Goal: Information Seeking & Learning: Learn about a topic

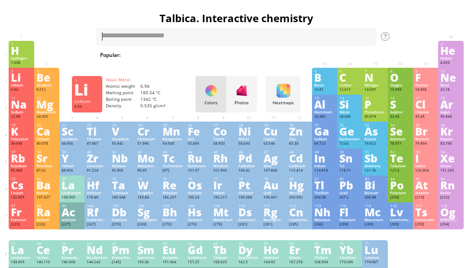
click at [14, 77] on div "Li" at bounding box center [21, 77] width 21 height 10
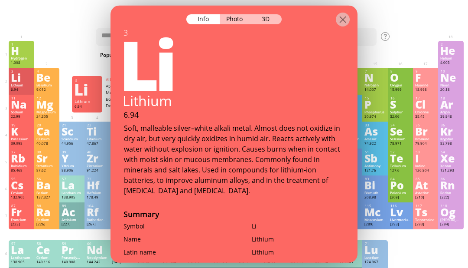
click at [275, 5] on div at bounding box center [234, 12] width 247 height 15
click at [269, 14] on div "3D" at bounding box center [266, 19] width 31 height 10
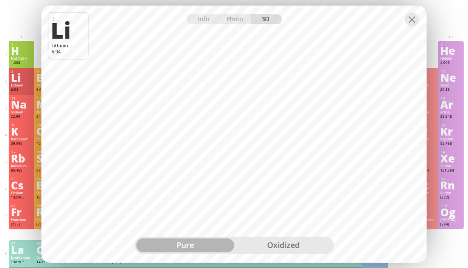
click at [234, 24] on div "Photo" at bounding box center [235, 19] width 31 height 10
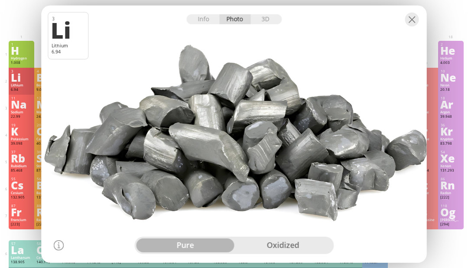
click at [267, 44] on div at bounding box center [233, 133] width 389 height 259
click at [414, 26] on div at bounding box center [413, 19] width 14 height 14
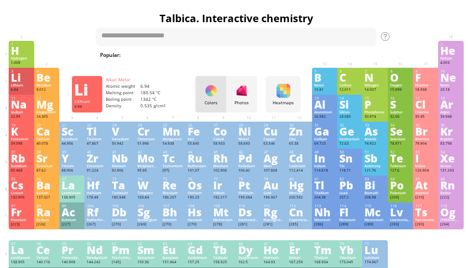
click at [406, 41] on div at bounding box center [400, 45] width 25 height 9
click at [17, 109] on div "Na" at bounding box center [21, 104] width 21 height 10
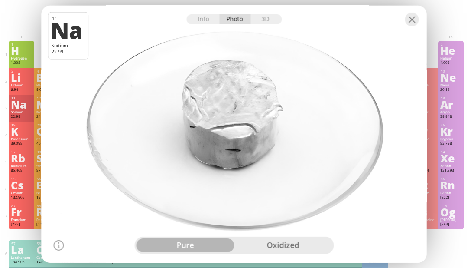
click at [272, 235] on div at bounding box center [233, 133] width 389 height 259
click at [275, 241] on div "oxidized" at bounding box center [283, 245] width 98 height 14
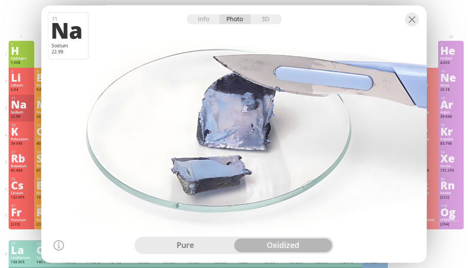
click at [278, 14] on div "3D" at bounding box center [266, 19] width 31 height 10
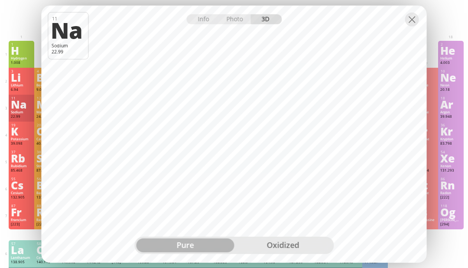
click at [295, 239] on div "oxidized" at bounding box center [283, 245] width 98 height 14
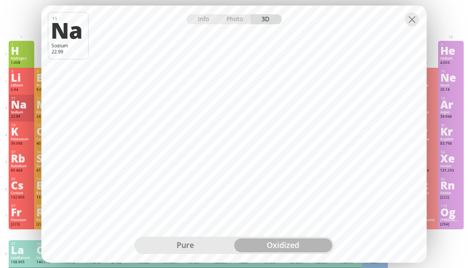
click at [413, 22] on div at bounding box center [413, 19] width 14 height 14
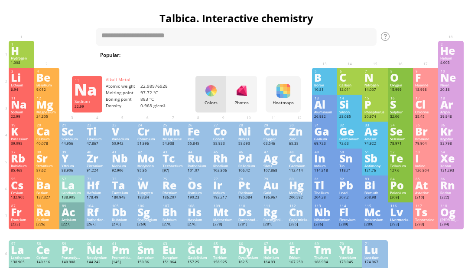
click at [17, 136] on div "K" at bounding box center [21, 131] width 21 height 10
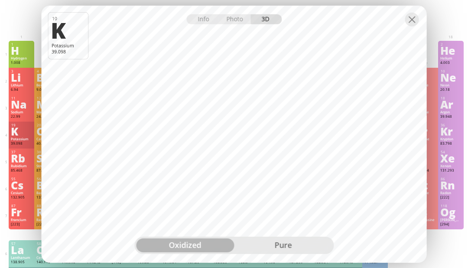
click at [287, 239] on div "pure" at bounding box center [283, 245] width 98 height 14
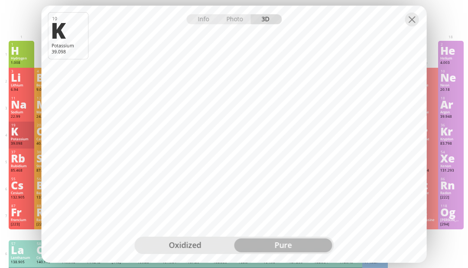
click at [413, 23] on div at bounding box center [413, 19] width 14 height 14
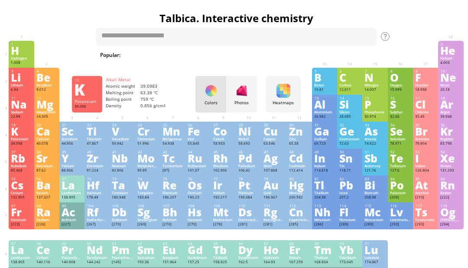
click at [423, 15] on h1 "Talbica. Interactive chemistry" at bounding box center [237, 18] width 460 height 15
click at [20, 163] on div "Rb" at bounding box center [21, 158] width 21 height 10
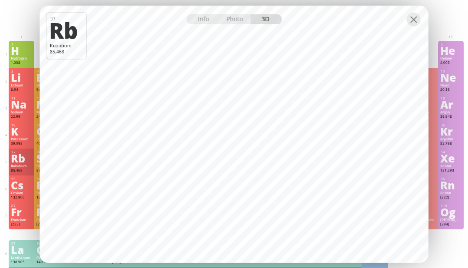
click at [421, 20] on div at bounding box center [234, 12] width 389 height 15
click at [419, 26] on div at bounding box center [414, 19] width 14 height 14
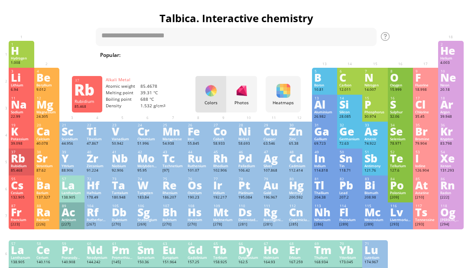
click at [416, 41] on div at bounding box center [425, 45] width 25 height 9
click at [16, 190] on div "Cs" at bounding box center [21, 185] width 21 height 10
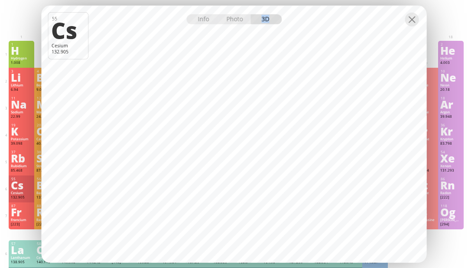
click at [439, 185] on div "86 Rn Radon [222] +2, +6 +2, +6 -71 °C -61.7 °C 9.73 g/l [Xe]6s 2 4f 14 5d 10 6…" at bounding box center [451, 188] width 25 height 27
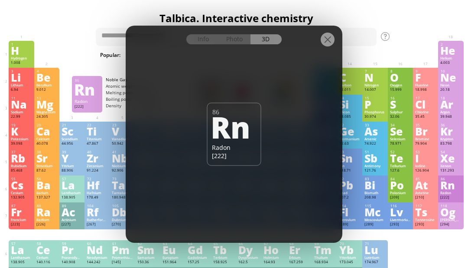
click at [326, 46] on div at bounding box center [328, 40] width 14 height 14
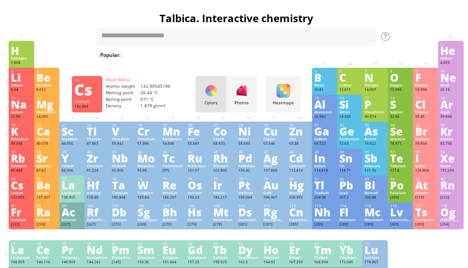
click at [12, 190] on div "Cs" at bounding box center [21, 185] width 21 height 10
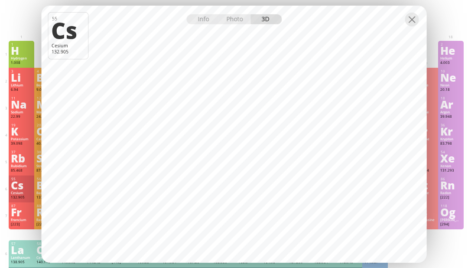
click at [411, 26] on div at bounding box center [413, 19] width 14 height 14
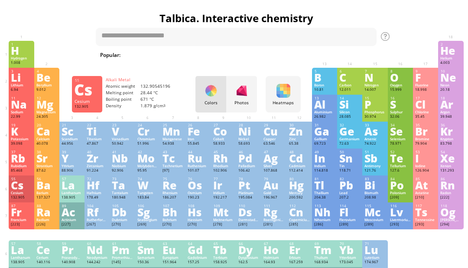
click at [411, 46] on div at bounding box center [400, 44] width 21 height 5
